Goal: Task Accomplishment & Management: Manage account settings

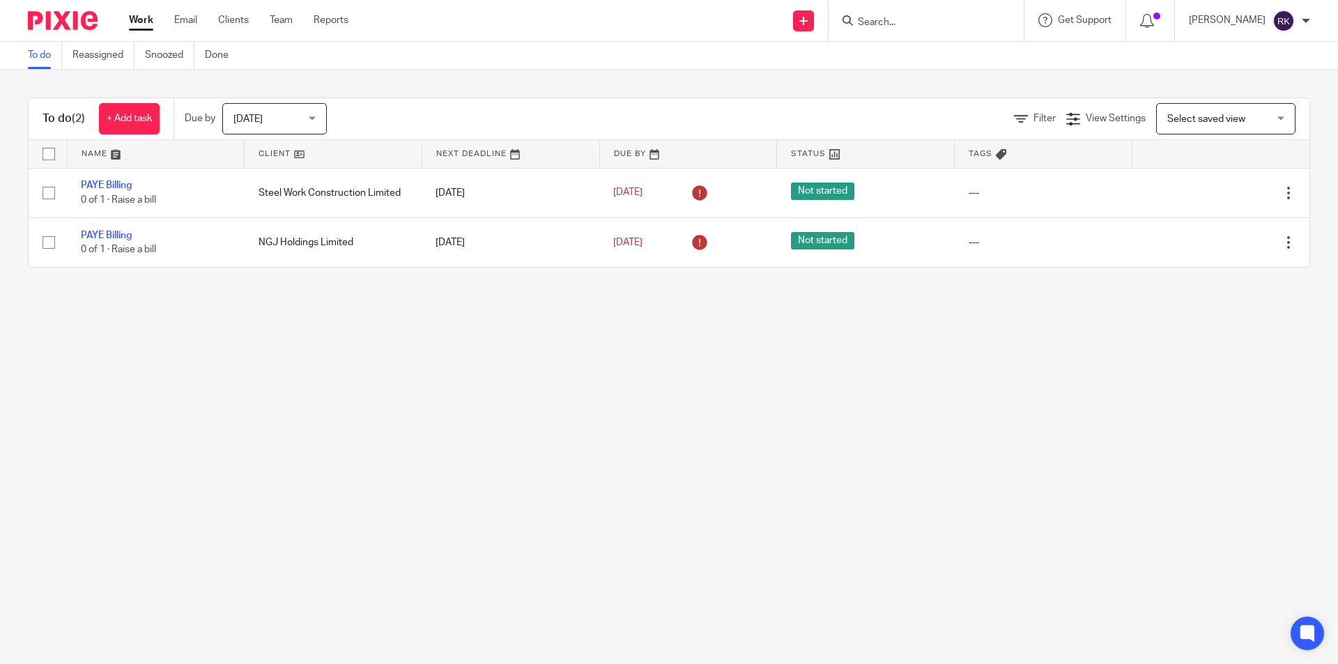
click at [905, 22] on input "Search" at bounding box center [919, 23] width 125 height 13
type input "giraffe"
click at [922, 56] on link at bounding box center [951, 54] width 194 height 21
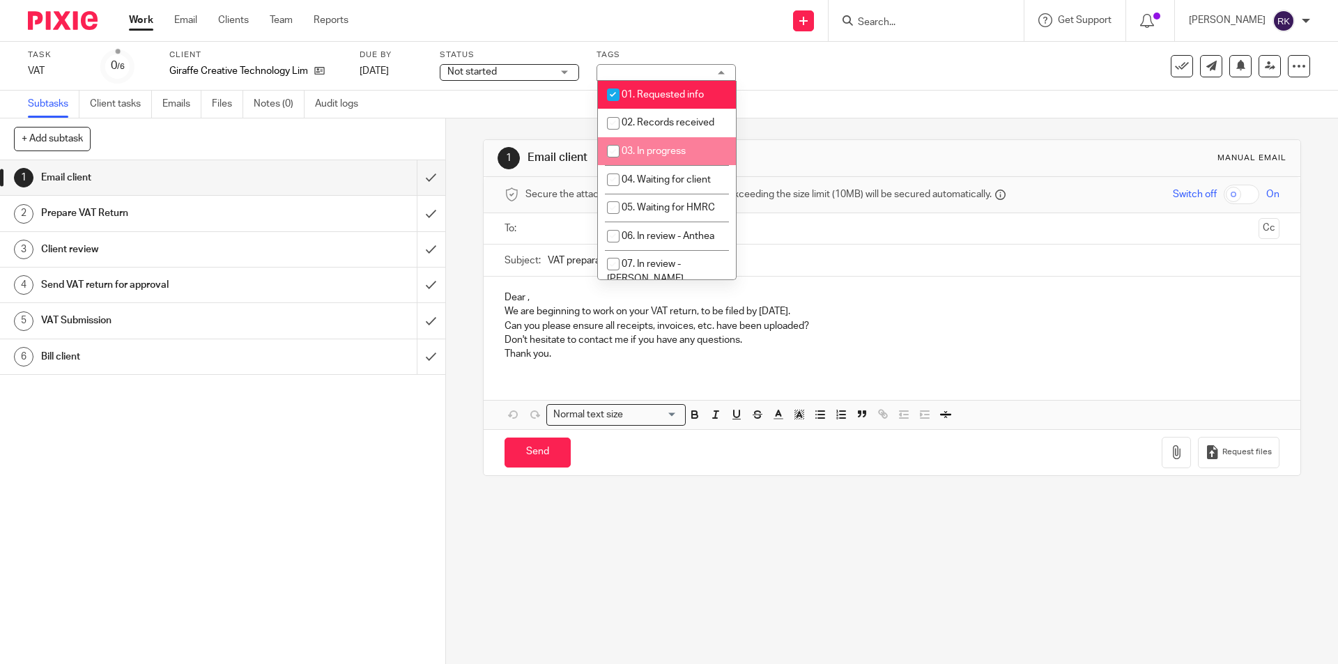
click at [693, 151] on li "03. In progress" at bounding box center [667, 151] width 138 height 29
checkbox input "true"
click at [687, 93] on span "01. Requested info" at bounding box center [663, 95] width 82 height 10
checkbox input "false"
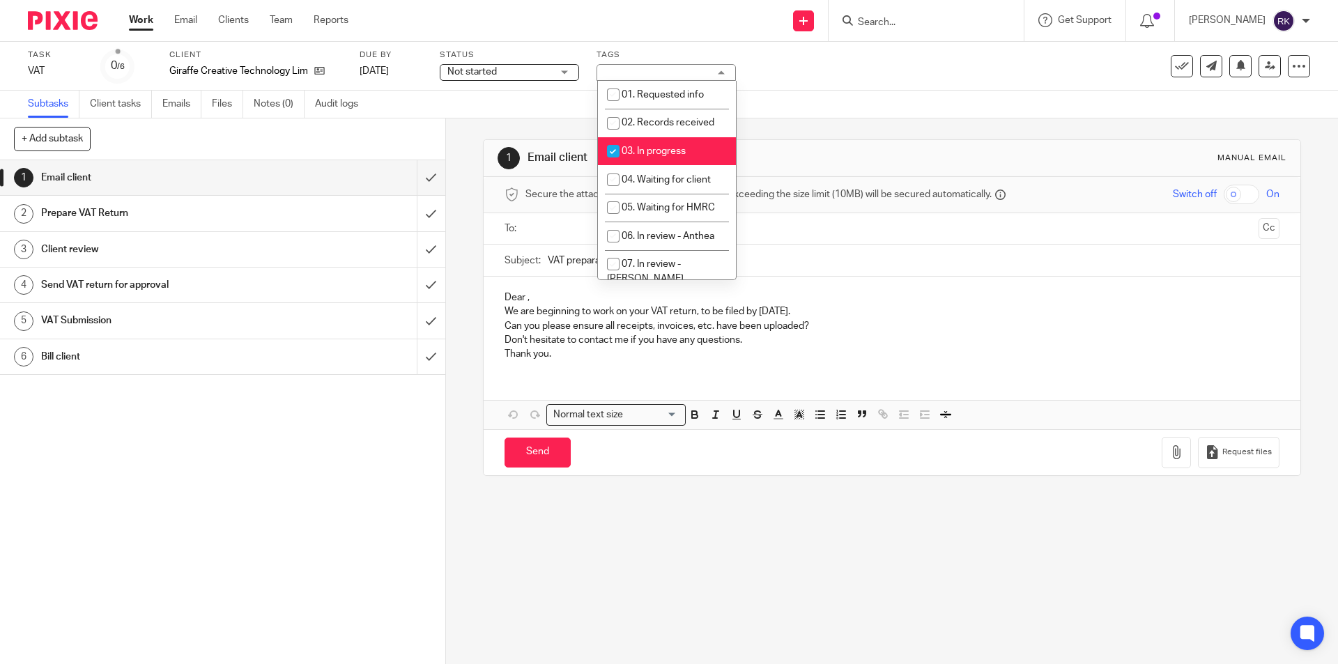
click at [656, 144] on li "03. In progress" at bounding box center [667, 151] width 138 height 29
checkbox input "false"
click at [656, 119] on span "02. Records received" at bounding box center [668, 123] width 93 height 10
checkbox input "true"
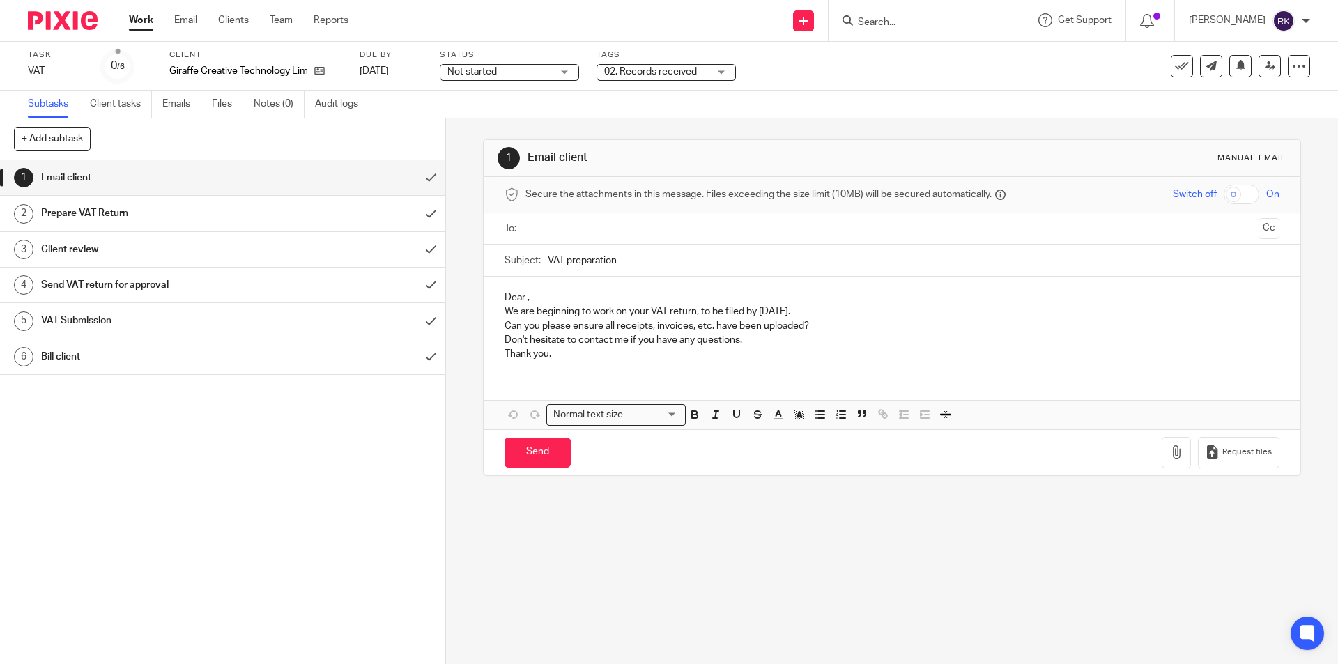
click at [837, 76] on div "Task VAT Save VAT 0 /6 Client Giraffe Creative Technology Limited Due by 4 Oct …" at bounding box center [562, 65] width 1069 height 33
click at [876, 17] on input "Search" at bounding box center [919, 23] width 125 height 13
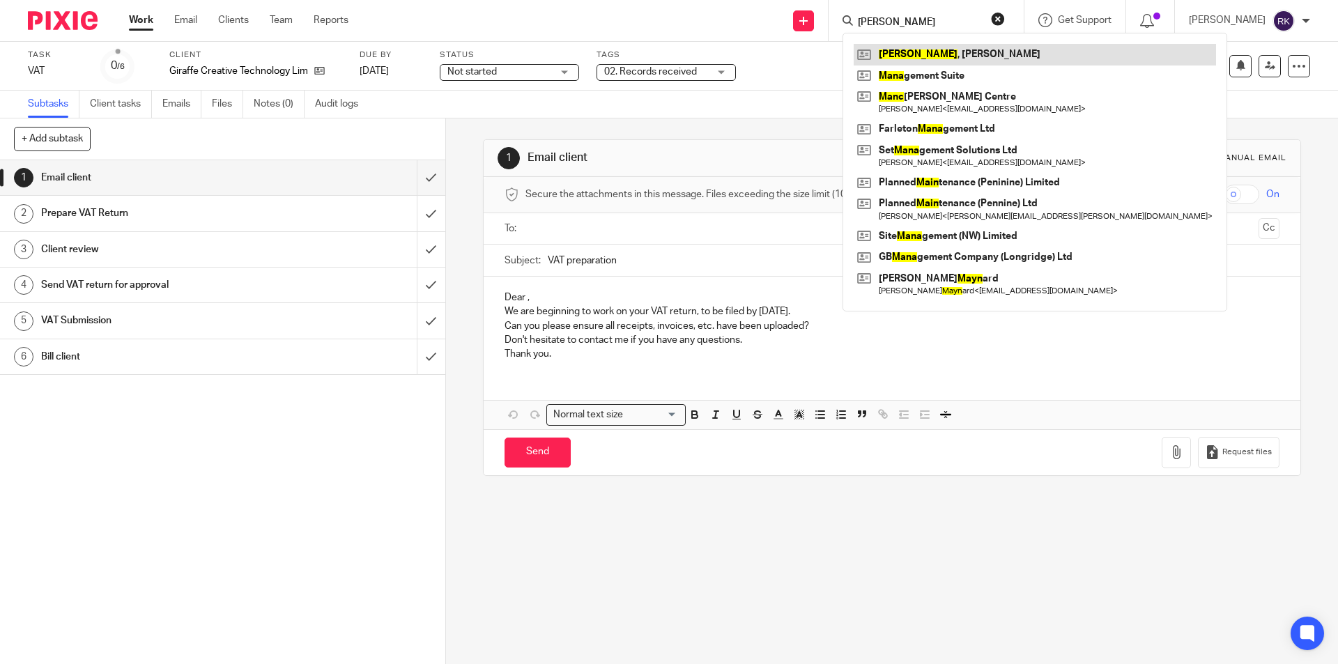
type input "mann"
click at [938, 56] on link at bounding box center [1035, 54] width 362 height 21
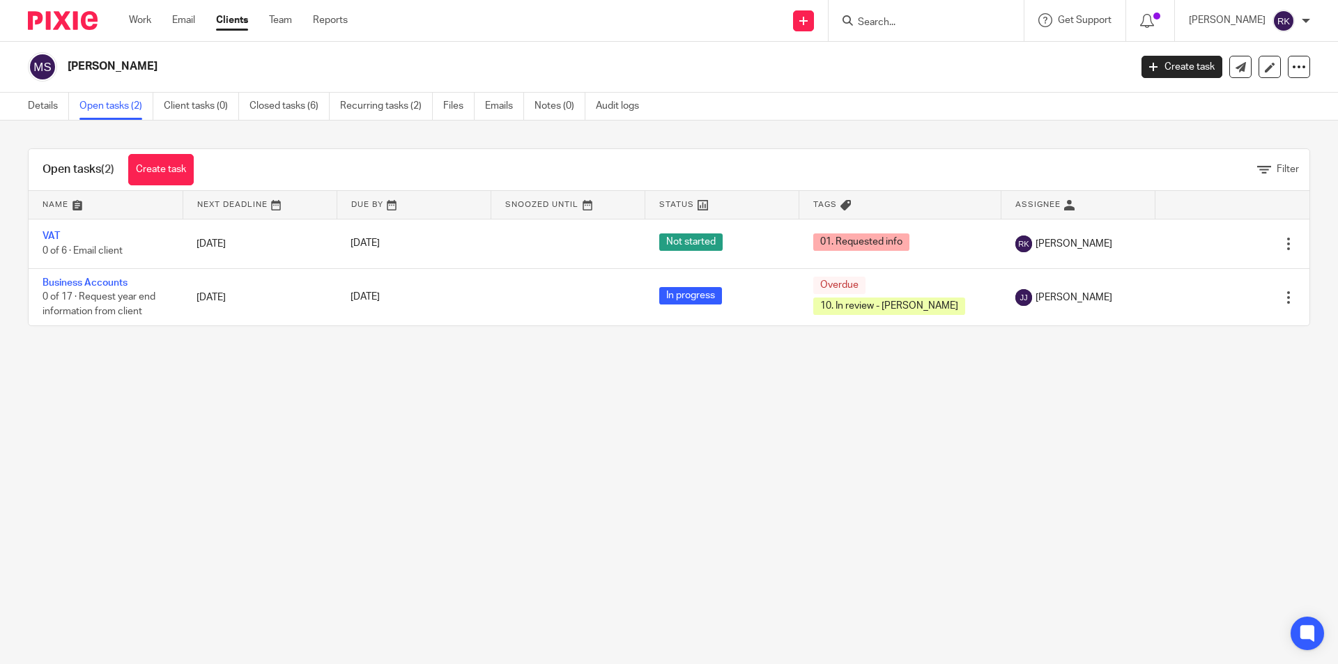
click at [56, 238] on link "VAT" at bounding box center [51, 236] width 17 height 10
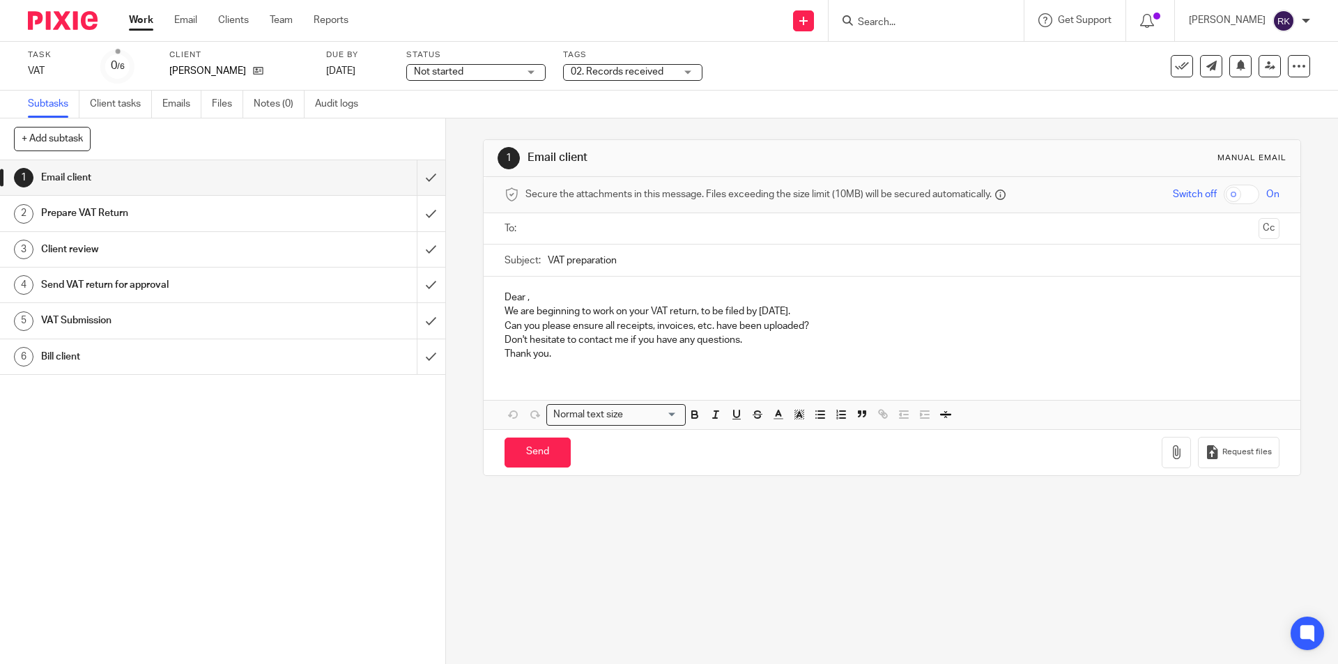
click at [768, 70] on div "Task VAT Save VAT 0 /6 Client [PERSON_NAME] Due by [DATE] Status Not started No…" at bounding box center [562, 65] width 1069 height 33
click at [902, 24] on input "Search" at bounding box center [919, 23] width 125 height 13
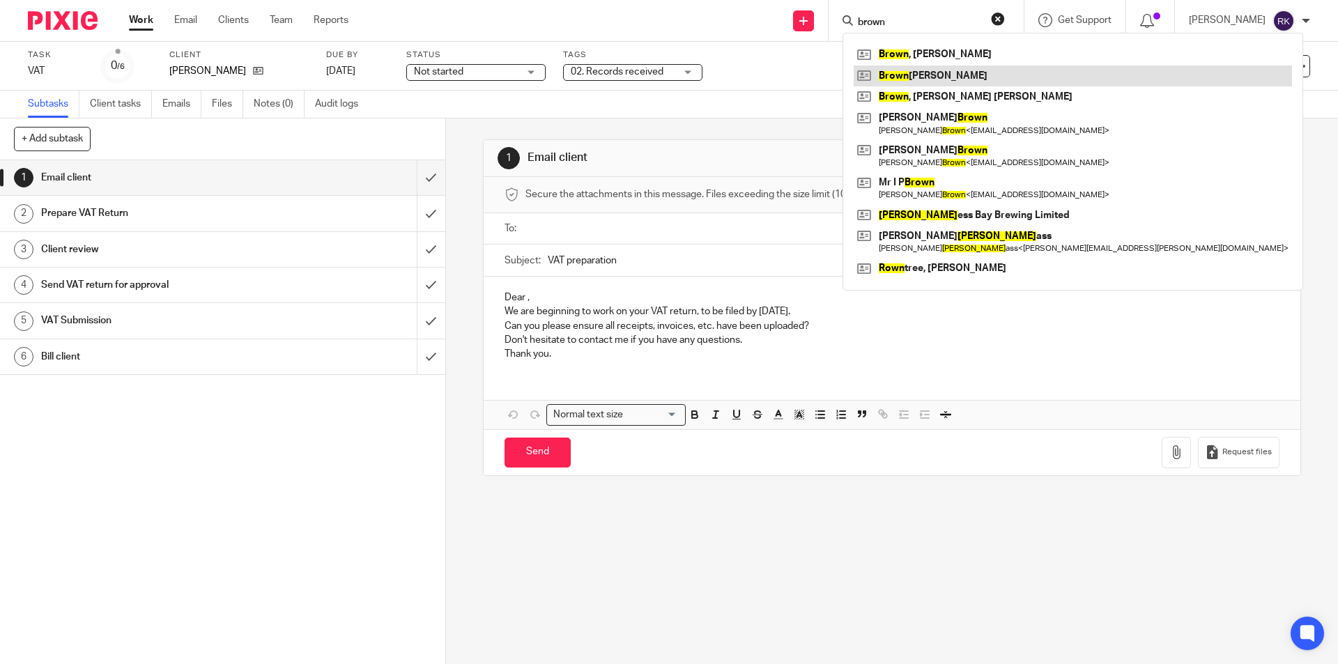
type input "brown"
click at [892, 75] on link at bounding box center [1073, 76] width 438 height 21
